Goal: Transaction & Acquisition: Purchase product/service

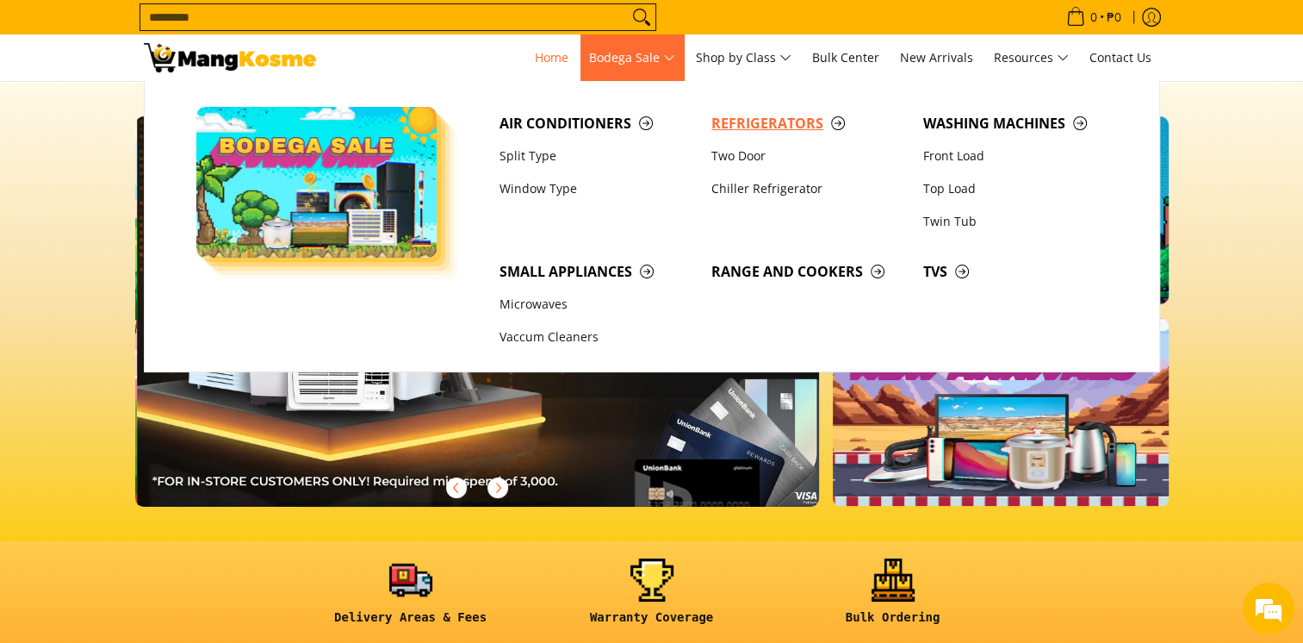
scroll to position [0, 1370]
click at [755, 123] on span "Refrigerators" at bounding box center [809, 124] width 195 height 22
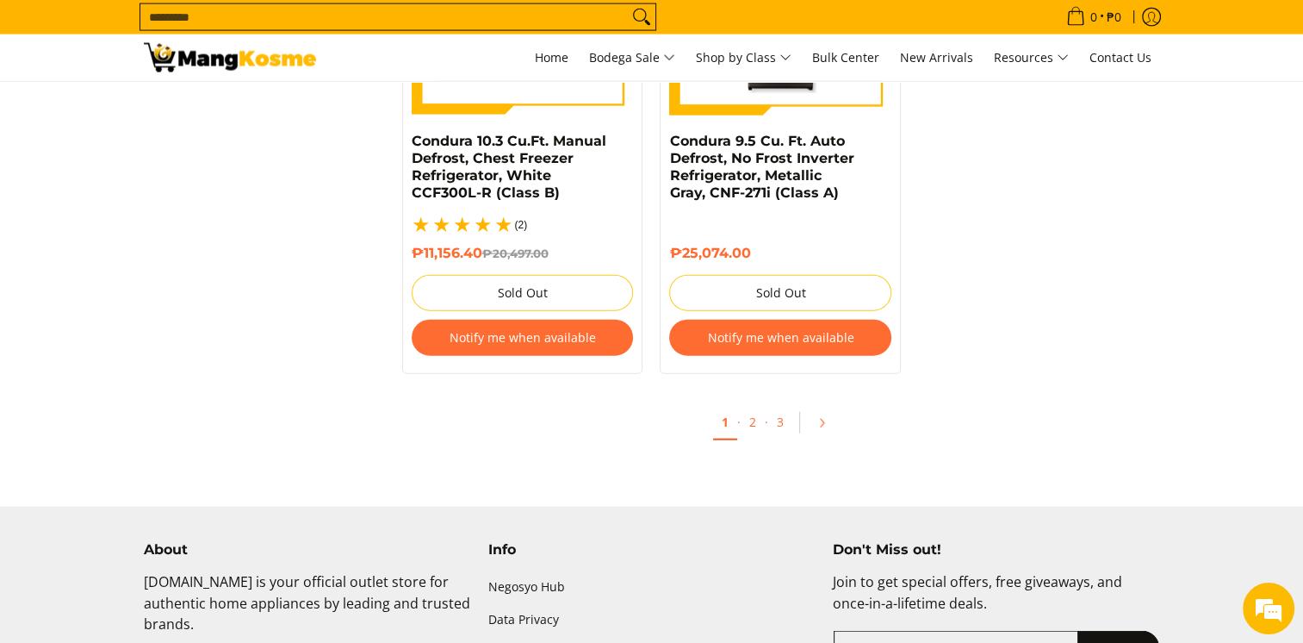
scroll to position [3818, 0]
click at [752, 406] on link "2" at bounding box center [753, 422] width 24 height 35
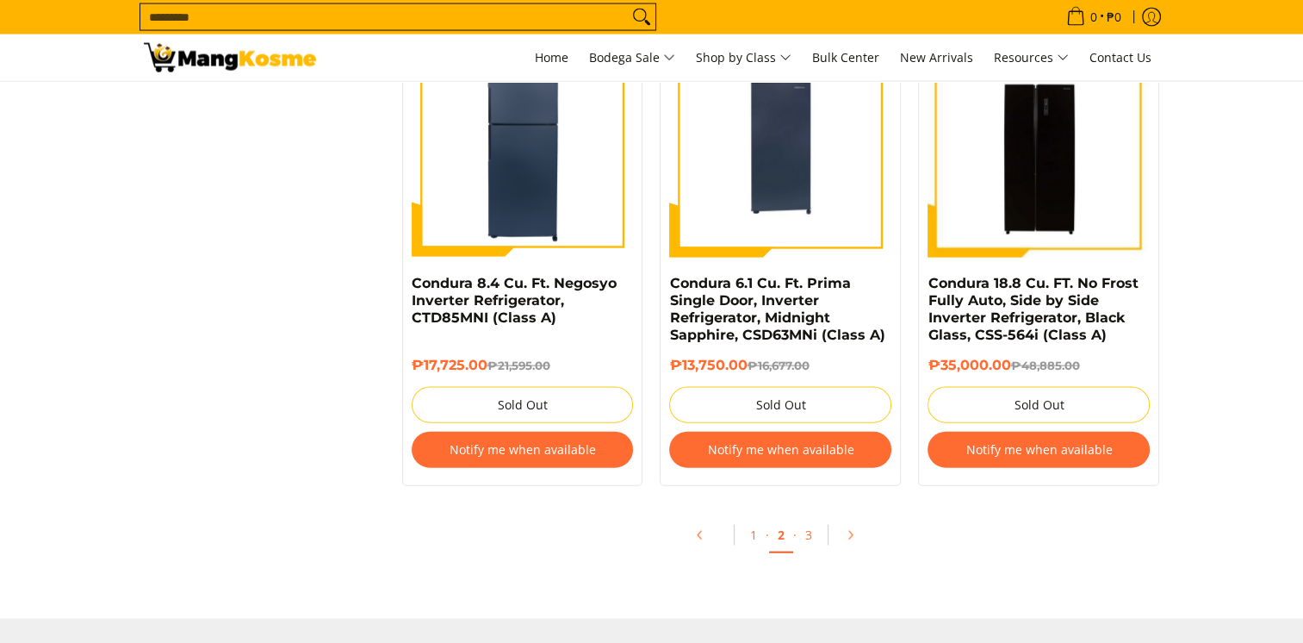
scroll to position [3677, 0]
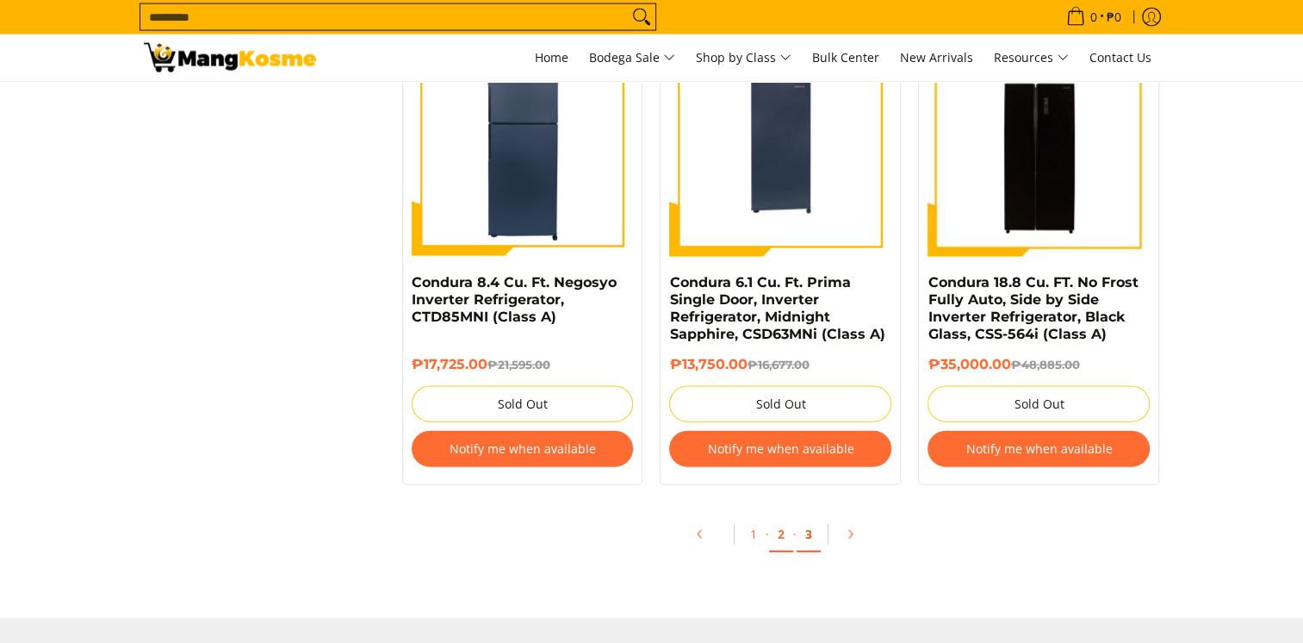
click at [806, 544] on link "3" at bounding box center [809, 534] width 24 height 35
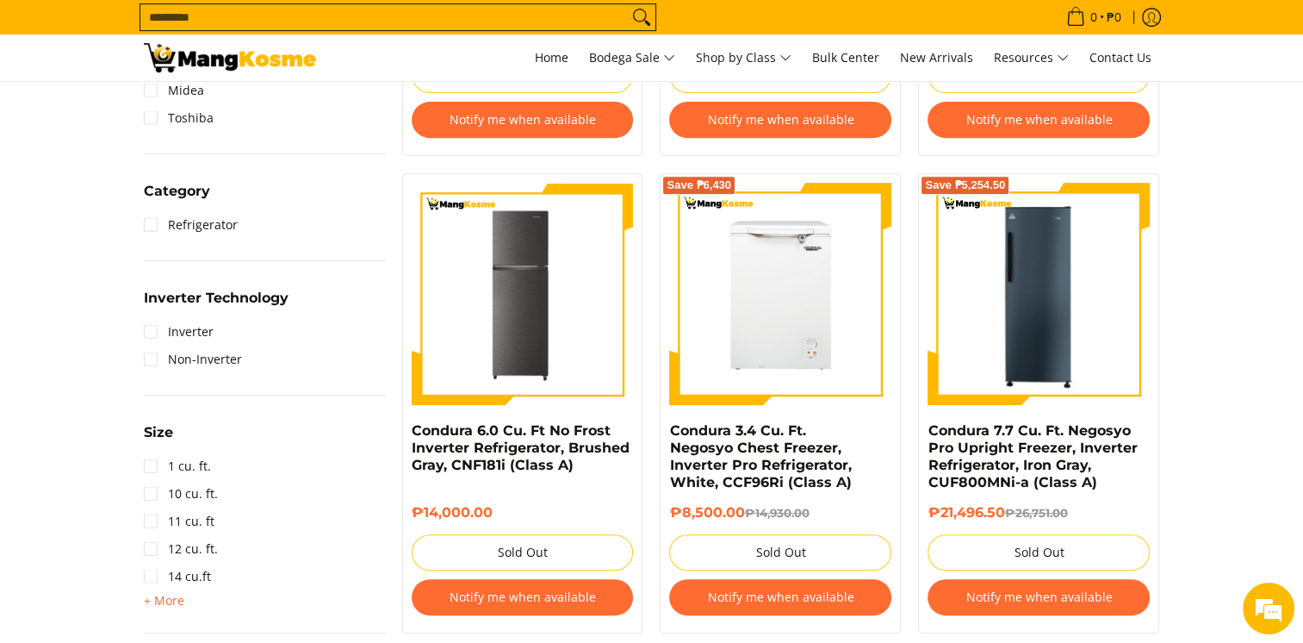
scroll to position [627, 0]
